Goal: Task Accomplishment & Management: Use online tool/utility

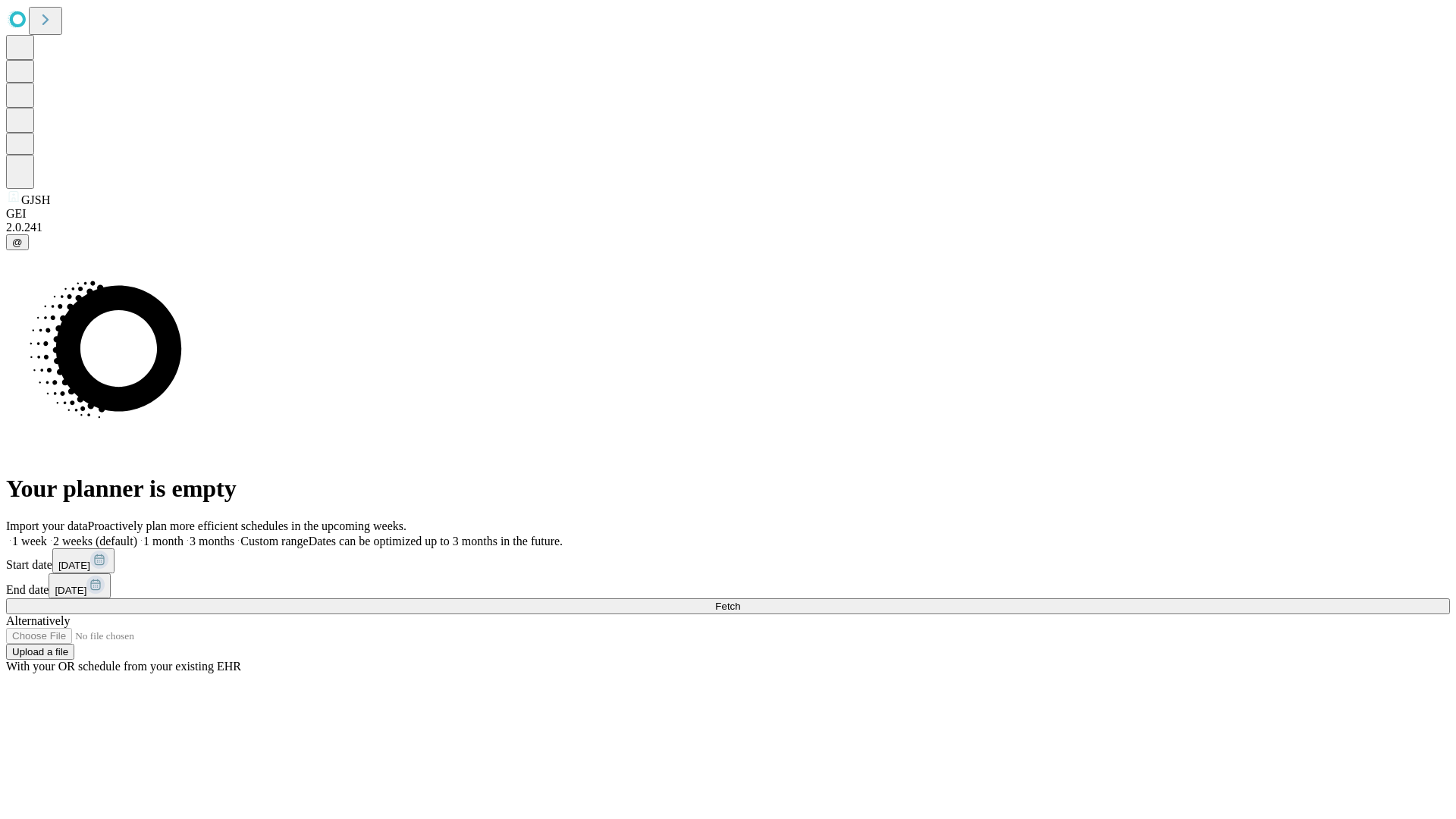
click at [47, 535] on label "1 week" at bounding box center [26, 541] width 41 height 13
click at [741, 600] on span "Fetch" at bounding box center [728, 606] width 25 height 11
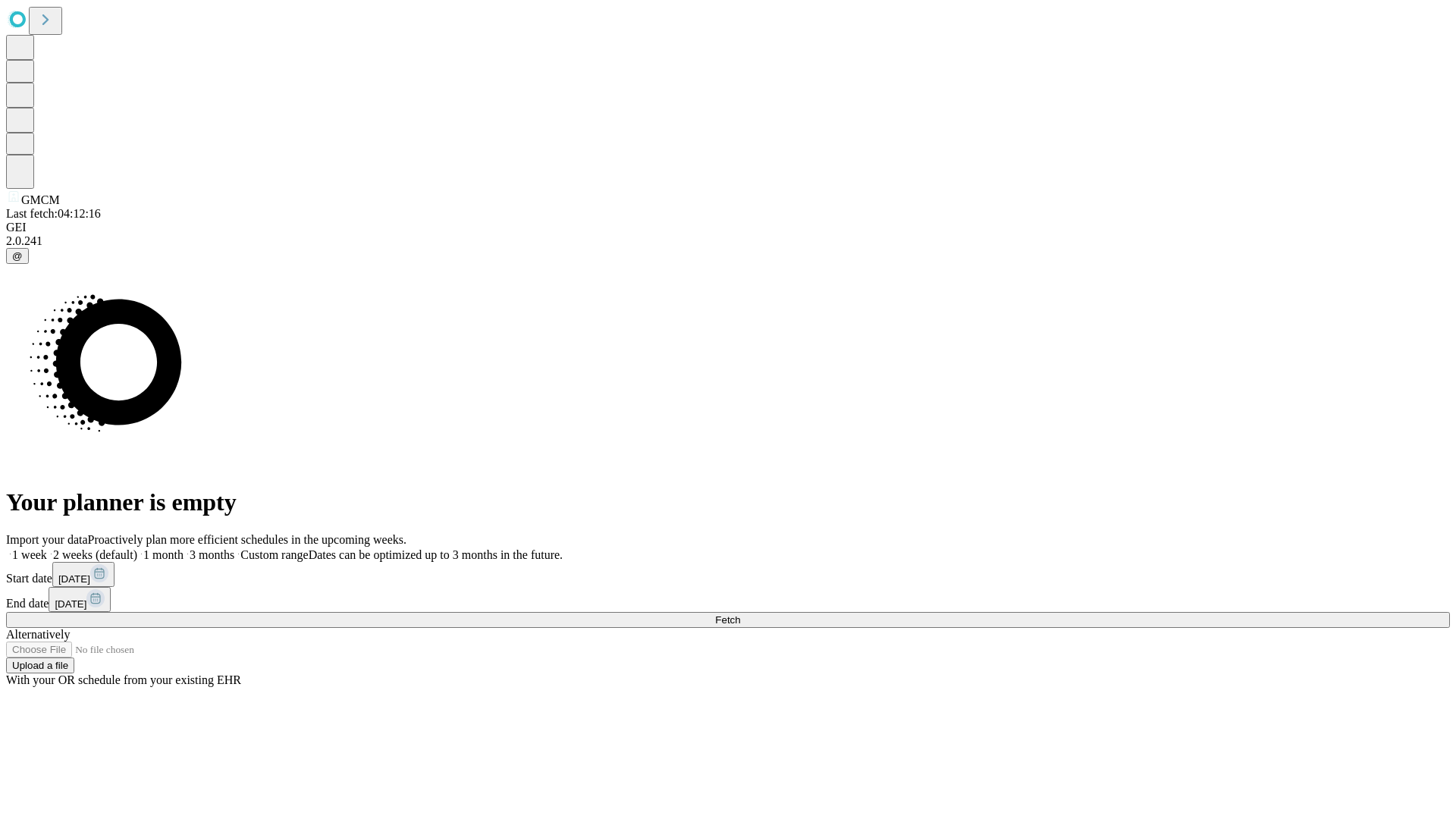
click at [741, 614] on span "Fetch" at bounding box center [728, 620] width 25 height 11
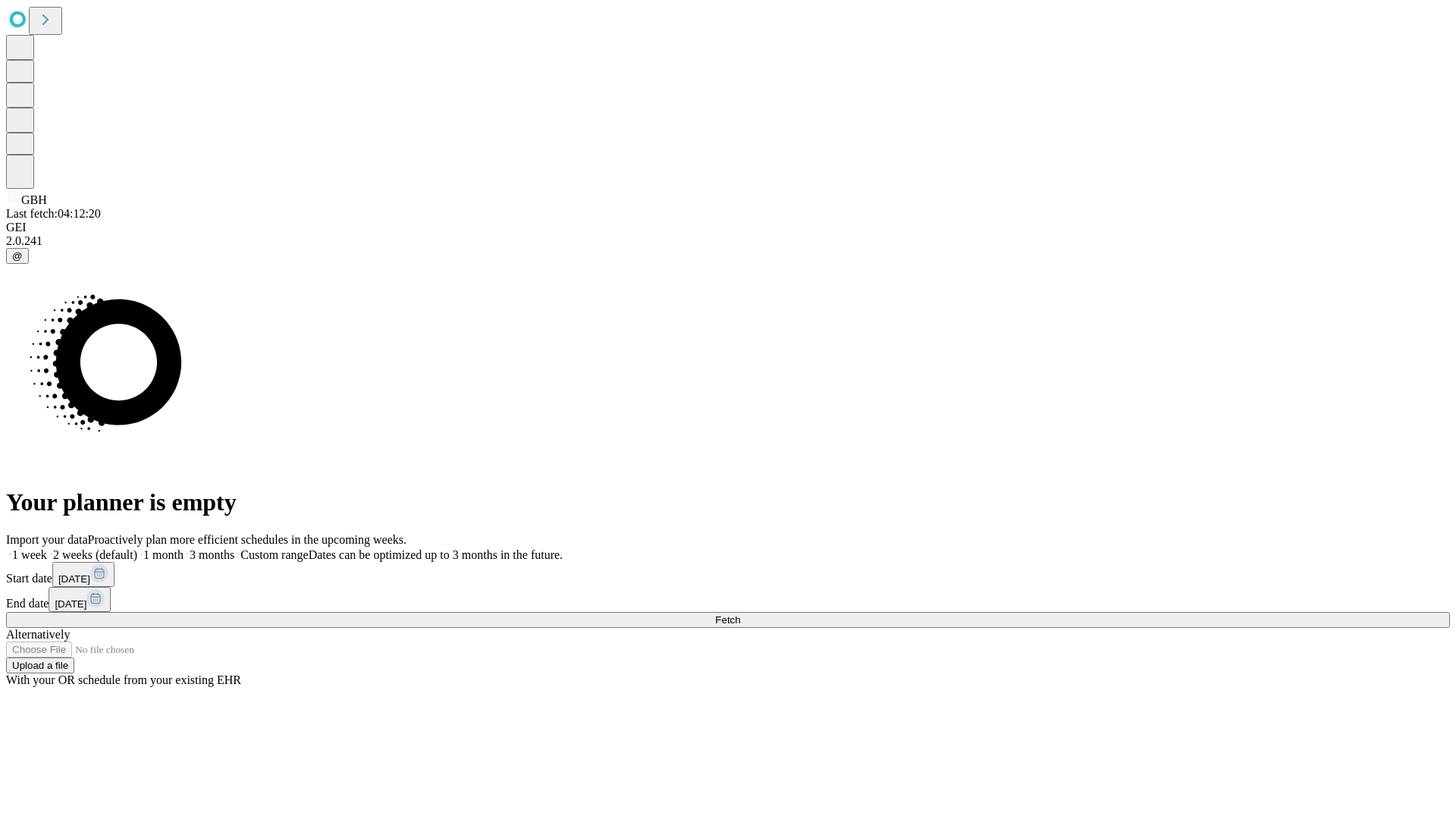
click at [741, 614] on span "Fetch" at bounding box center [728, 620] width 25 height 11
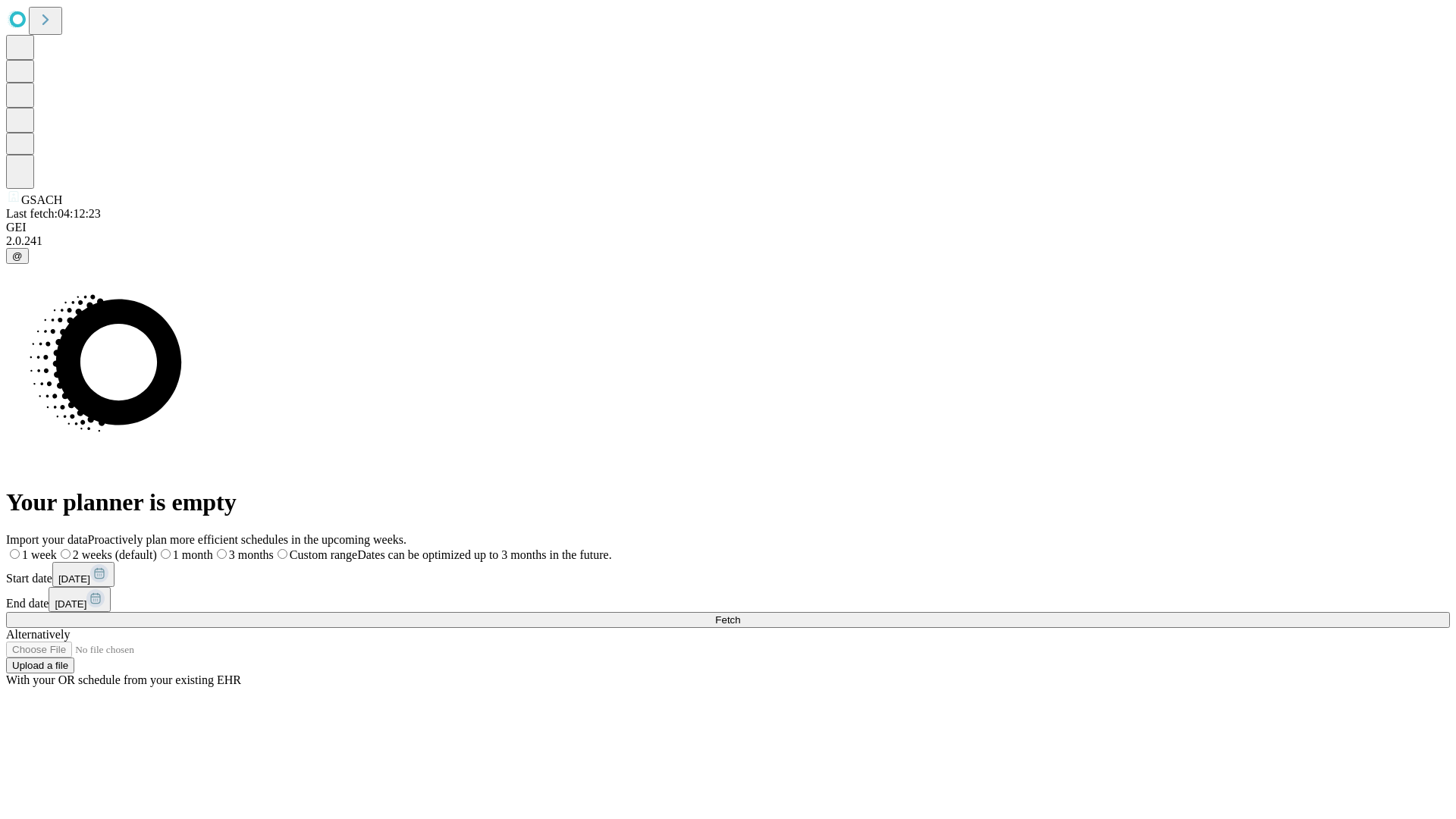
click at [57, 548] on label "1 week" at bounding box center [32, 554] width 51 height 13
click at [741, 614] on span "Fetch" at bounding box center [728, 620] width 25 height 11
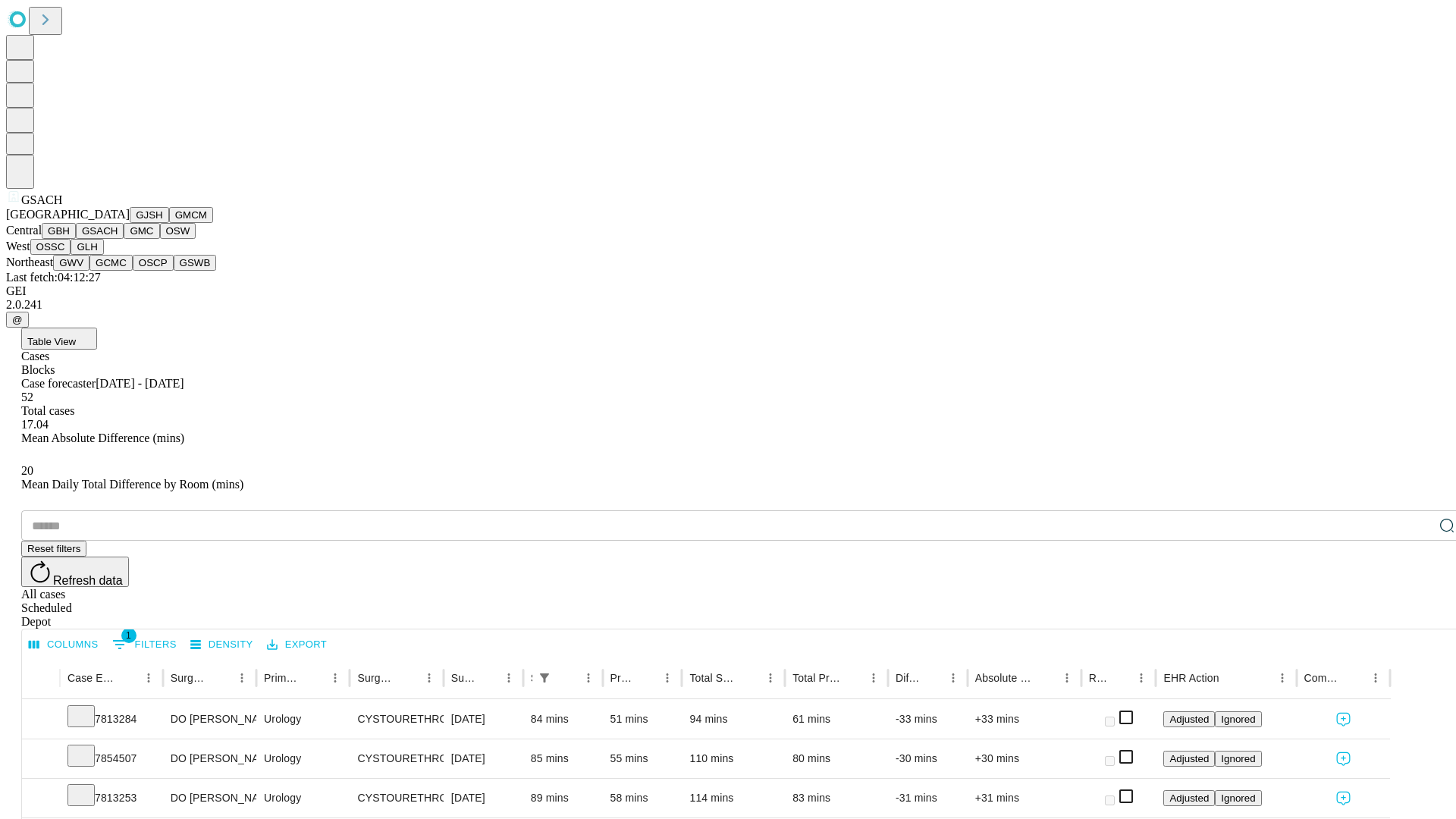
click at [123, 239] on button "GMC" at bounding box center [141, 231] width 36 height 16
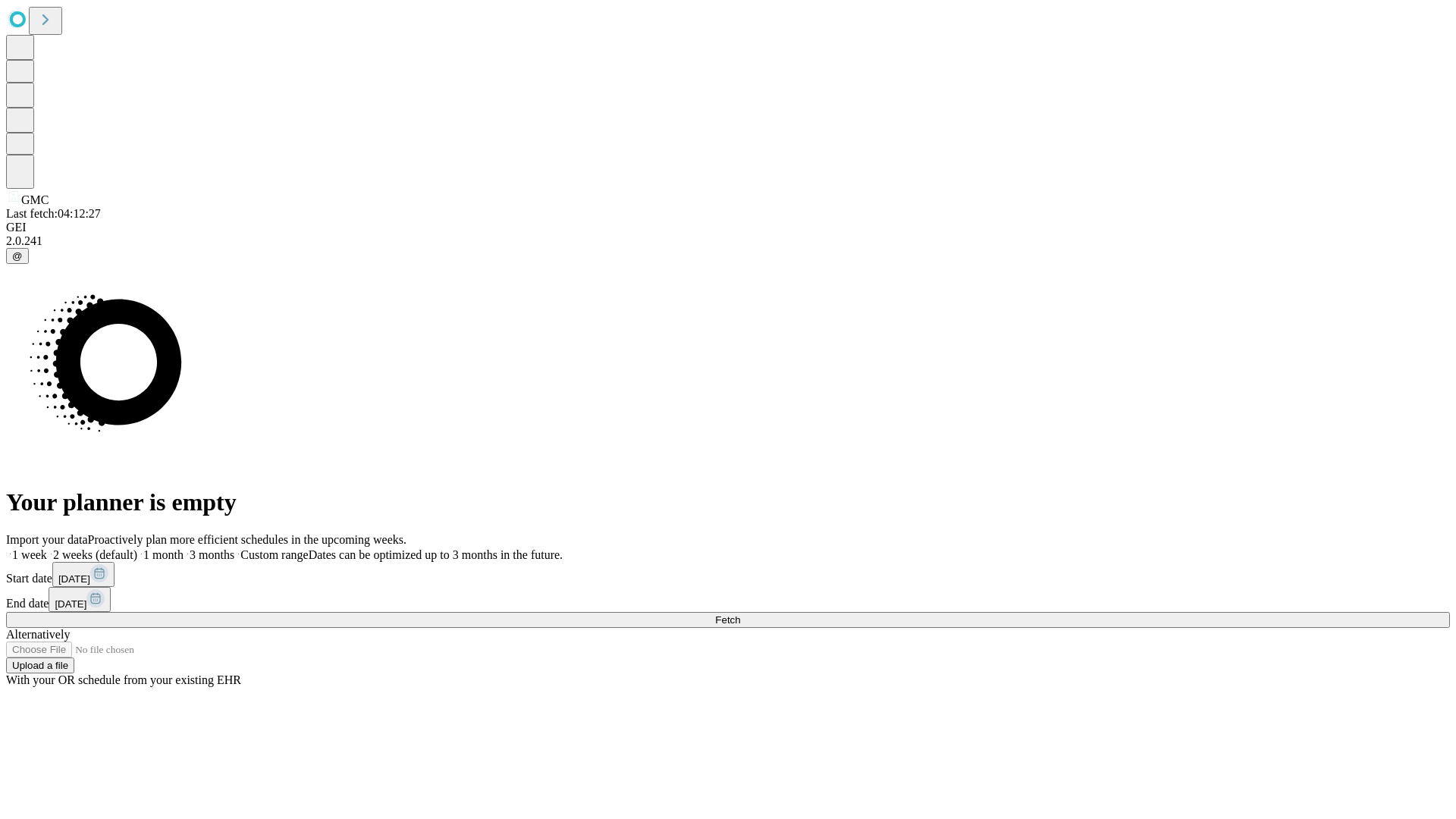
click at [47, 548] on label "1 week" at bounding box center [26, 554] width 41 height 13
click at [741, 614] on span "Fetch" at bounding box center [728, 620] width 25 height 11
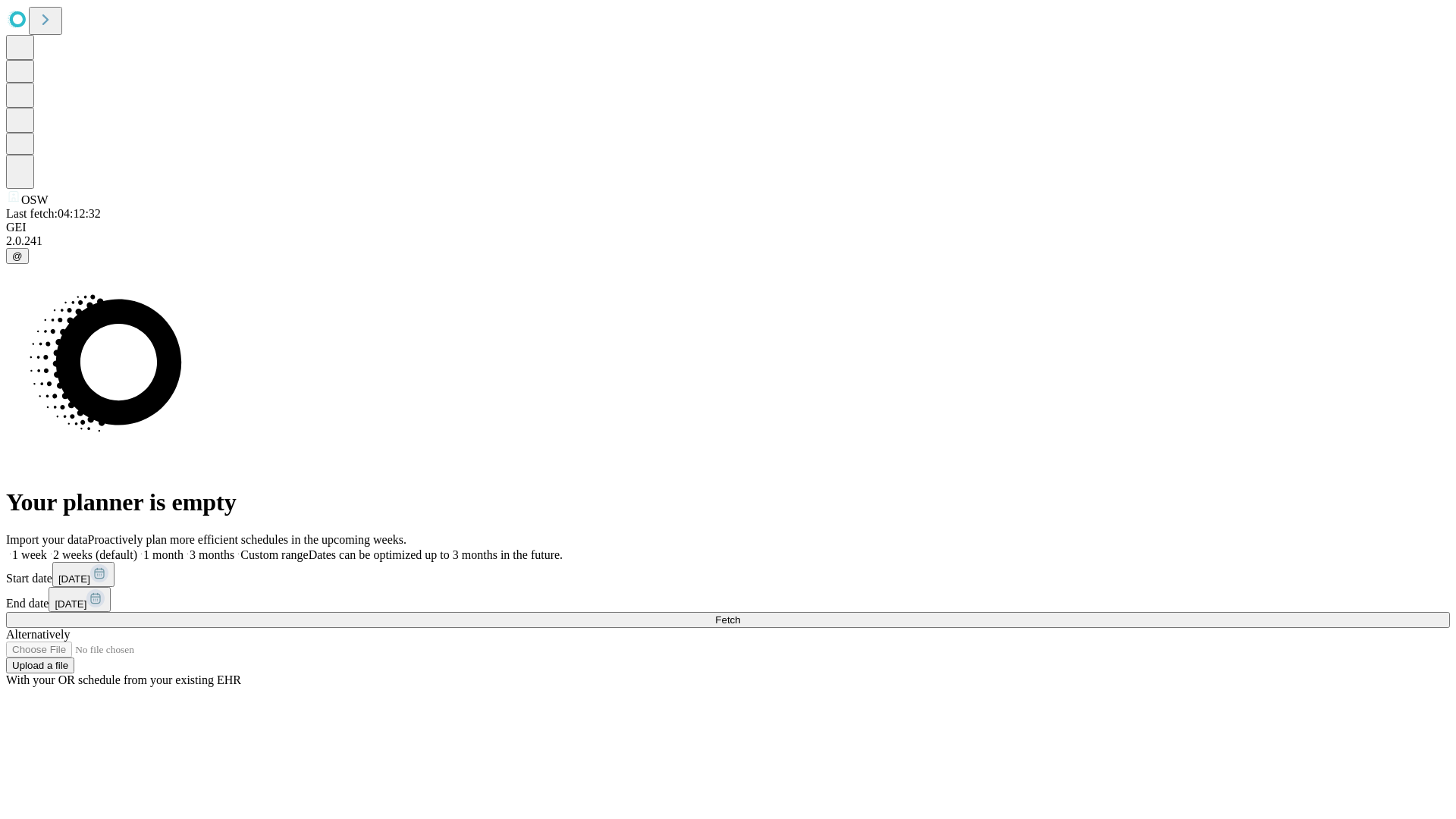
click at [47, 548] on label "1 week" at bounding box center [26, 554] width 41 height 13
click at [741, 614] on span "Fetch" at bounding box center [728, 620] width 25 height 11
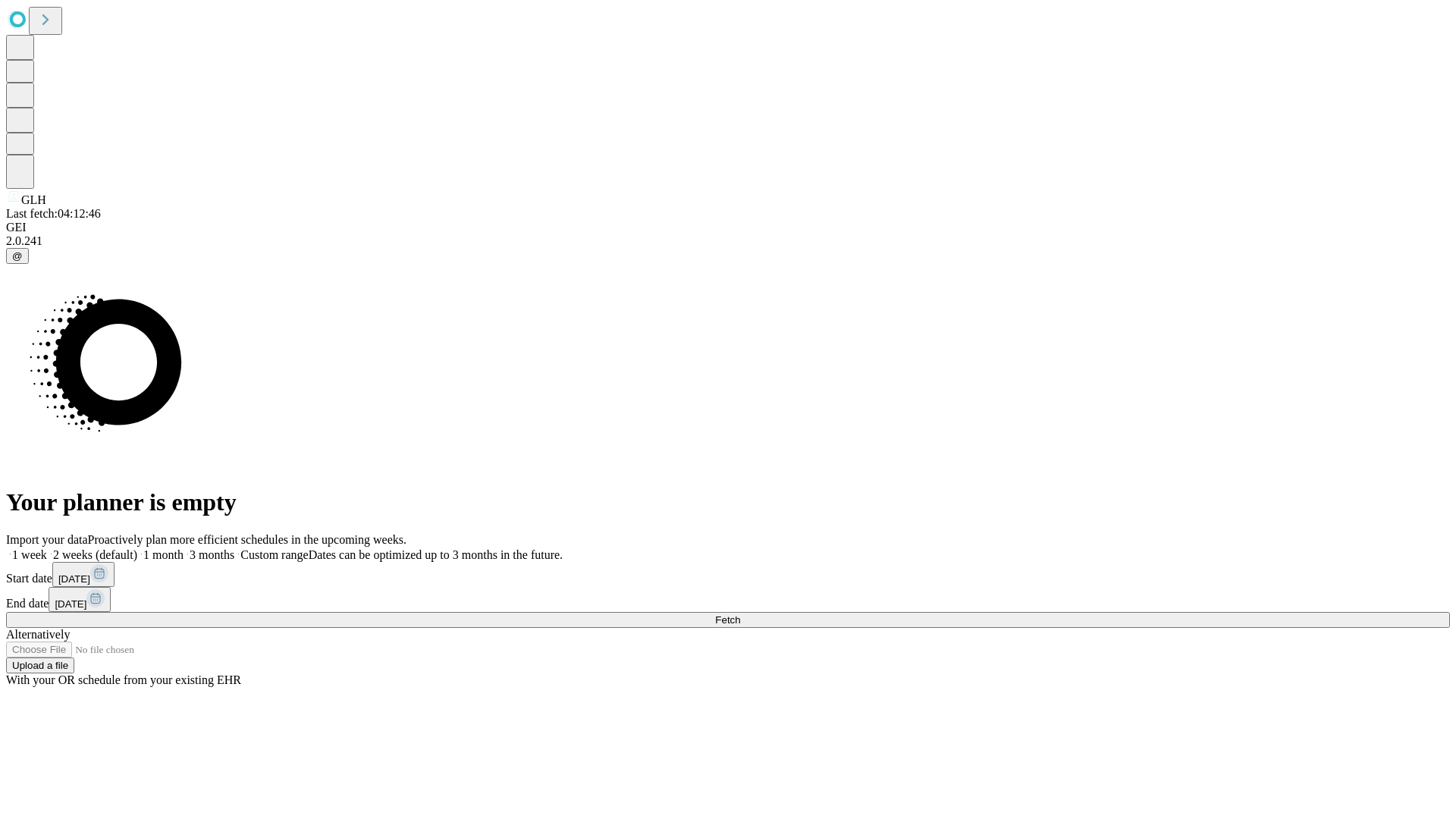
click at [47, 548] on label "1 week" at bounding box center [26, 554] width 41 height 13
click at [741, 614] on span "Fetch" at bounding box center [728, 620] width 25 height 11
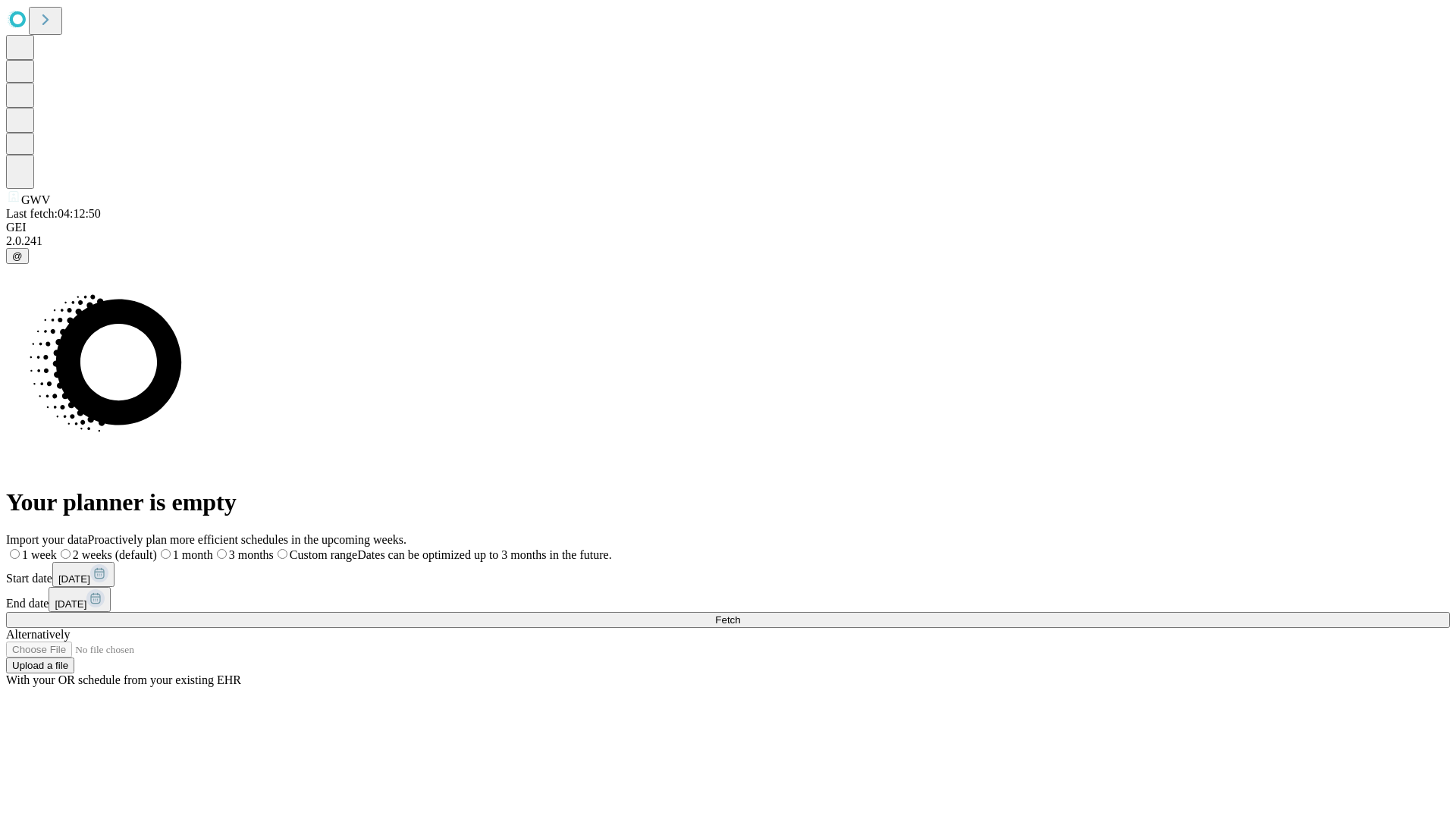
click at [57, 548] on label "1 week" at bounding box center [32, 554] width 51 height 13
click at [741, 614] on span "Fetch" at bounding box center [728, 620] width 25 height 11
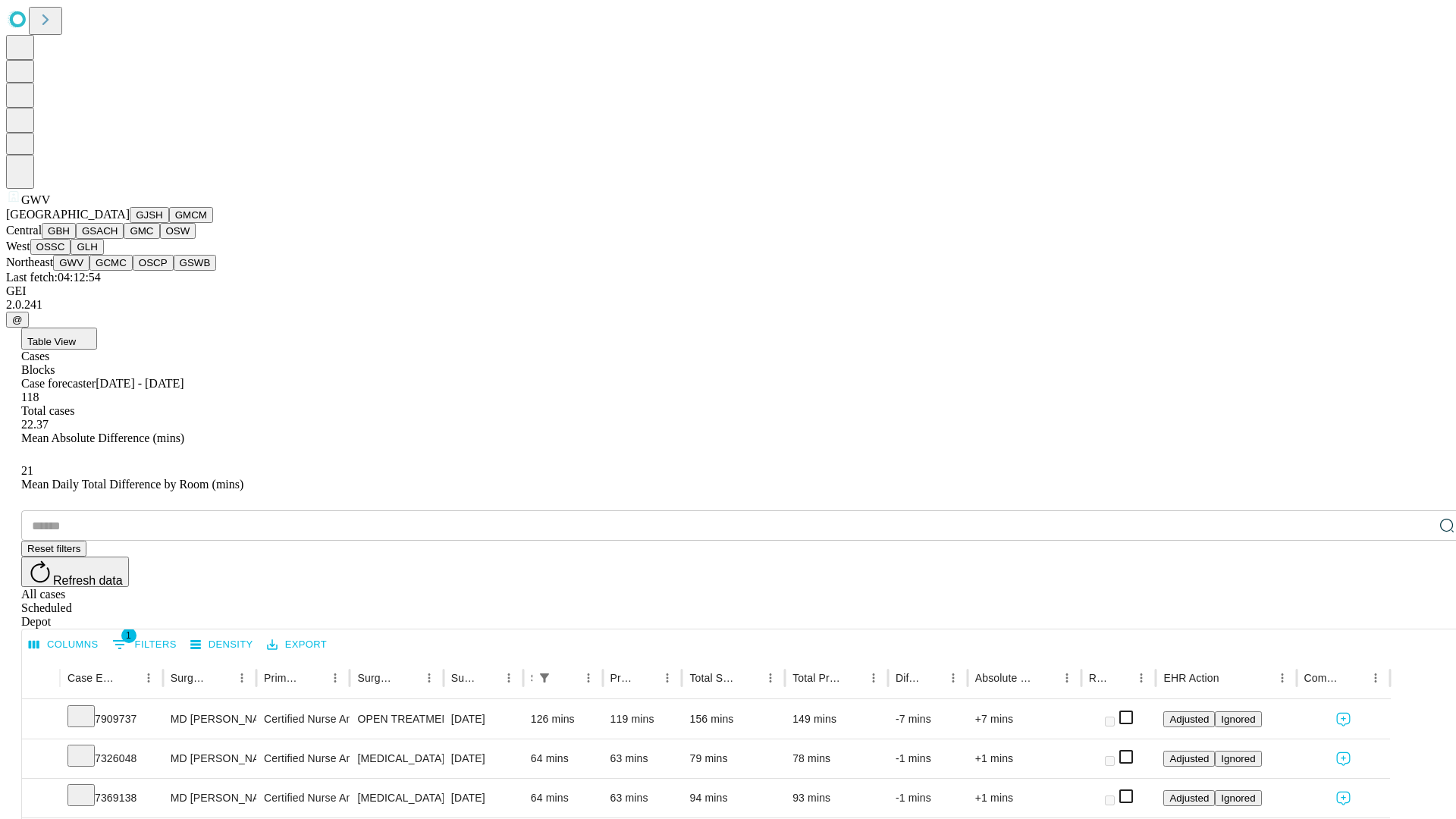
click at [117, 270] on button "GCMC" at bounding box center [110, 262] width 43 height 16
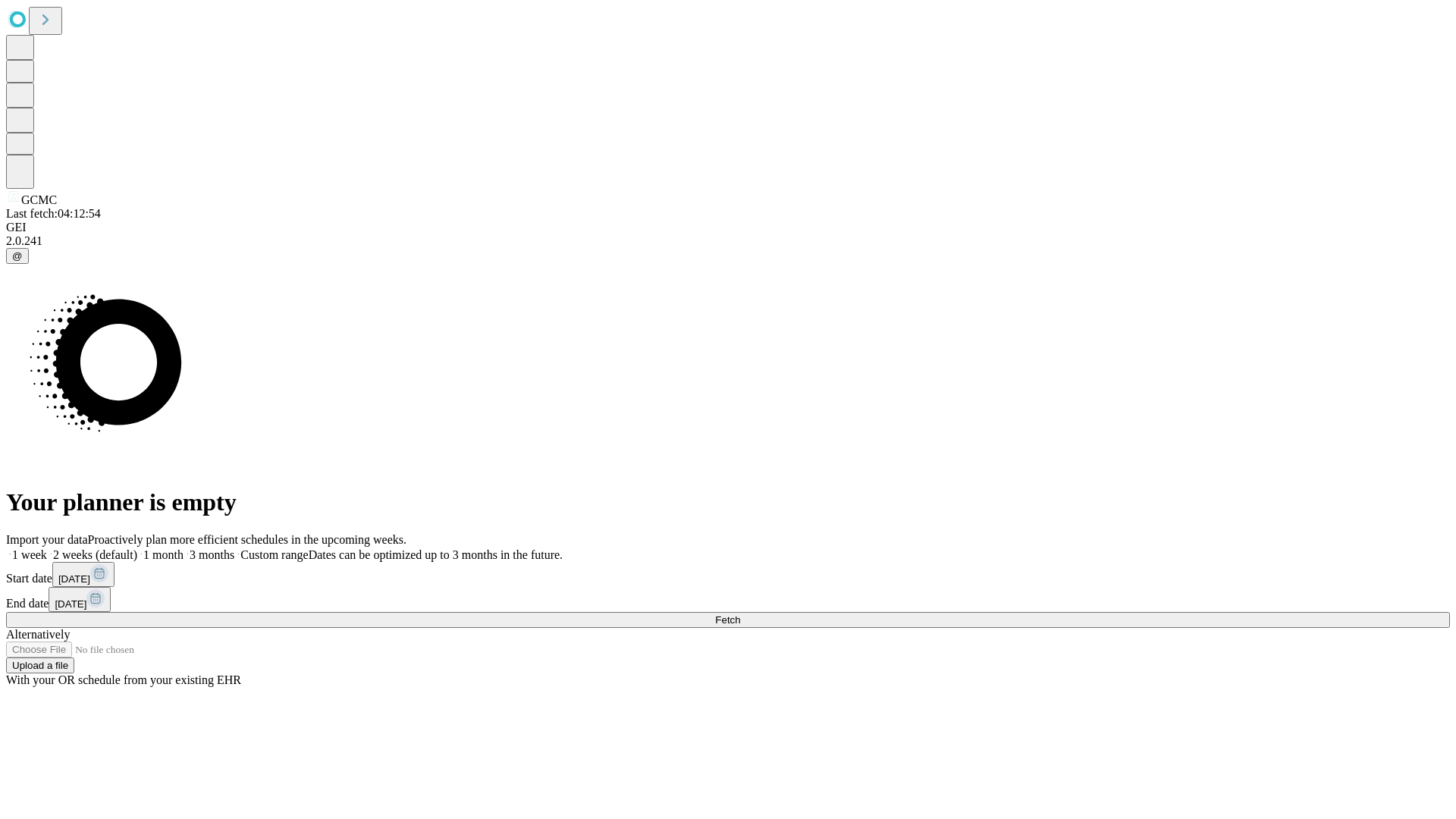
click at [47, 548] on label "1 week" at bounding box center [26, 554] width 41 height 13
click at [741, 614] on span "Fetch" at bounding box center [728, 620] width 25 height 11
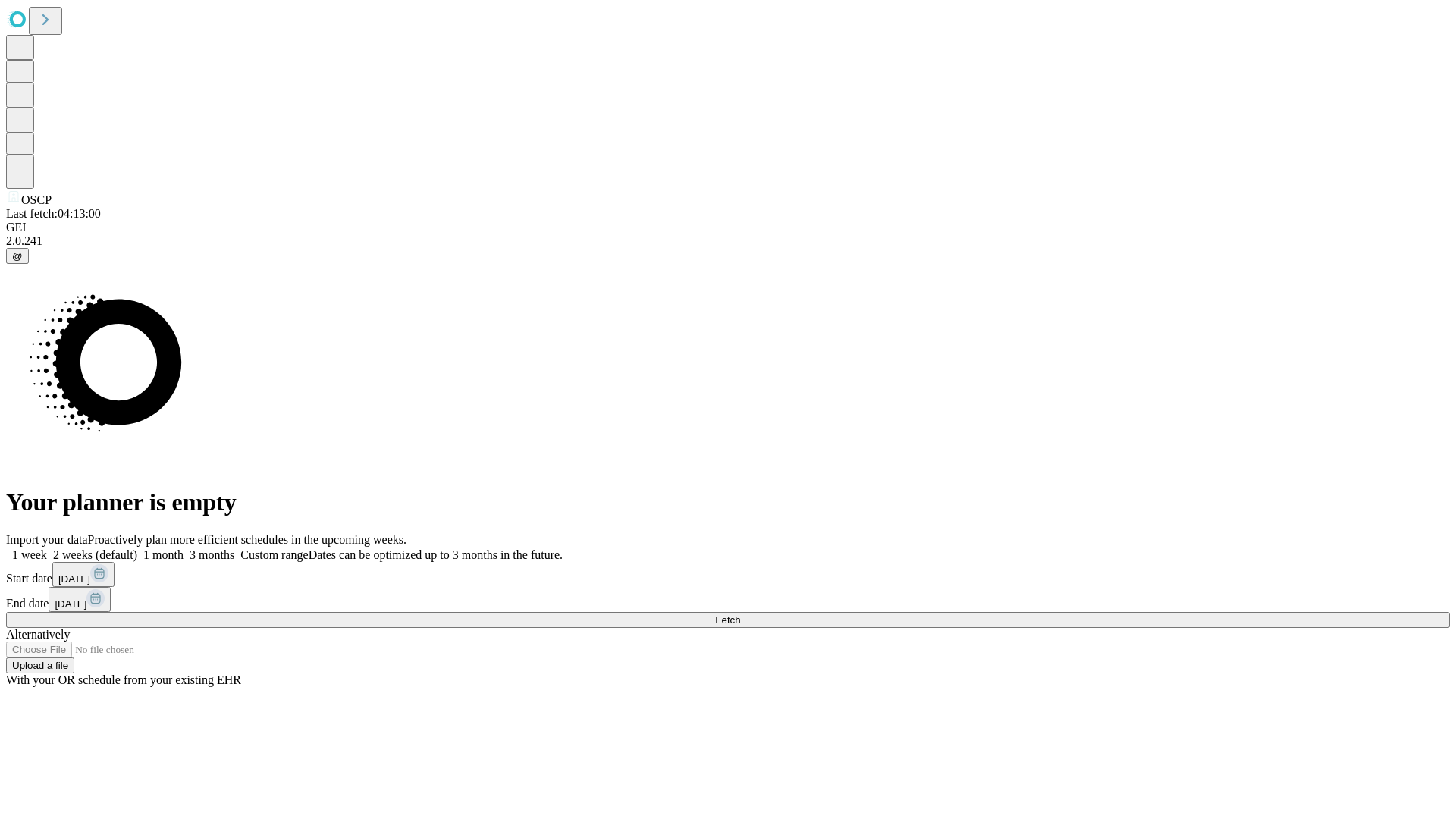
click at [47, 548] on label "1 week" at bounding box center [26, 554] width 41 height 13
click at [741, 614] on span "Fetch" at bounding box center [728, 620] width 25 height 11
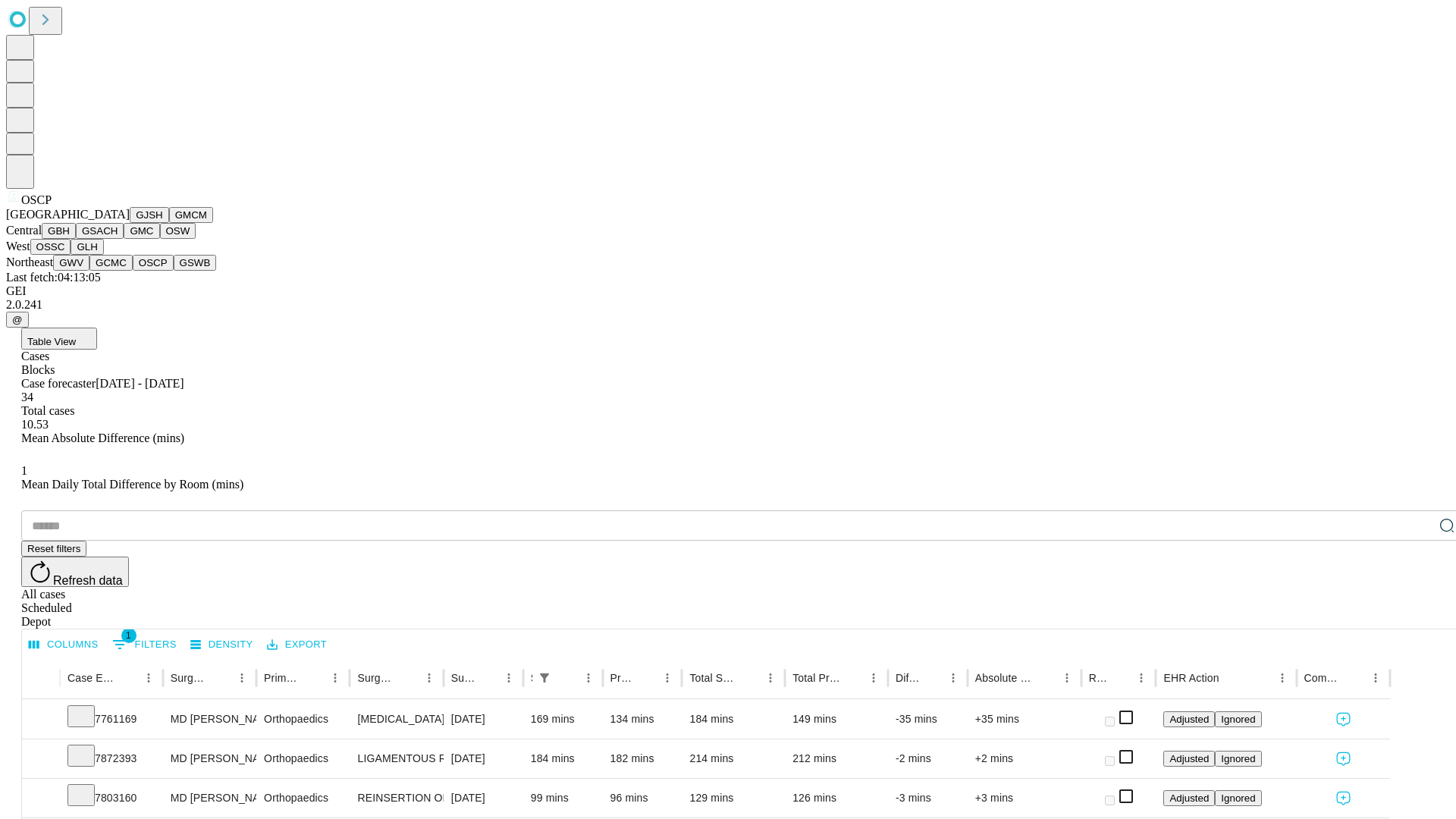
click at [173, 270] on button "GSWB" at bounding box center [194, 262] width 43 height 16
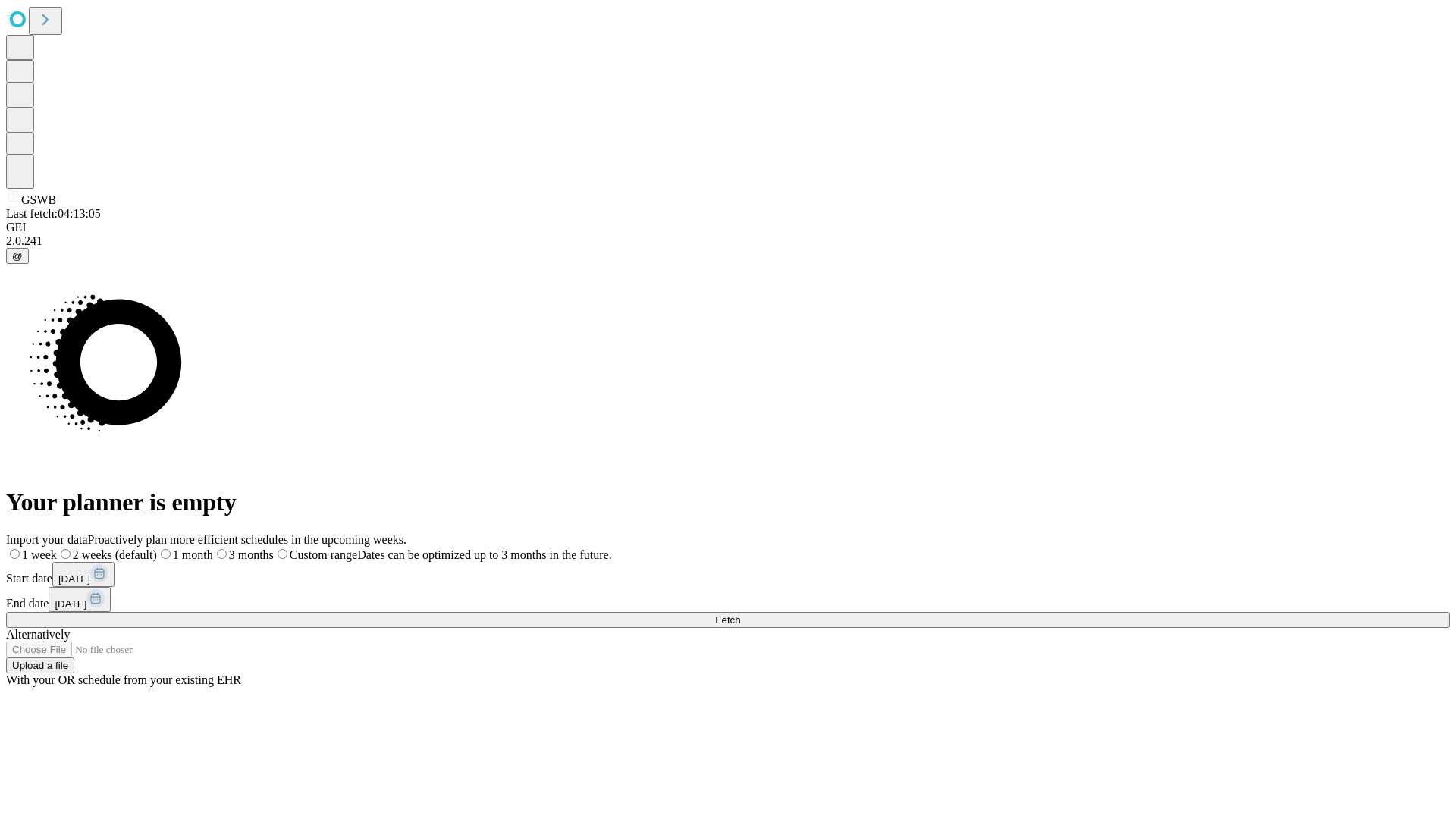
click at [57, 548] on label "1 week" at bounding box center [32, 554] width 51 height 13
click at [741, 614] on span "Fetch" at bounding box center [728, 620] width 25 height 11
